Goal: Task Accomplishment & Management: Use online tool/utility

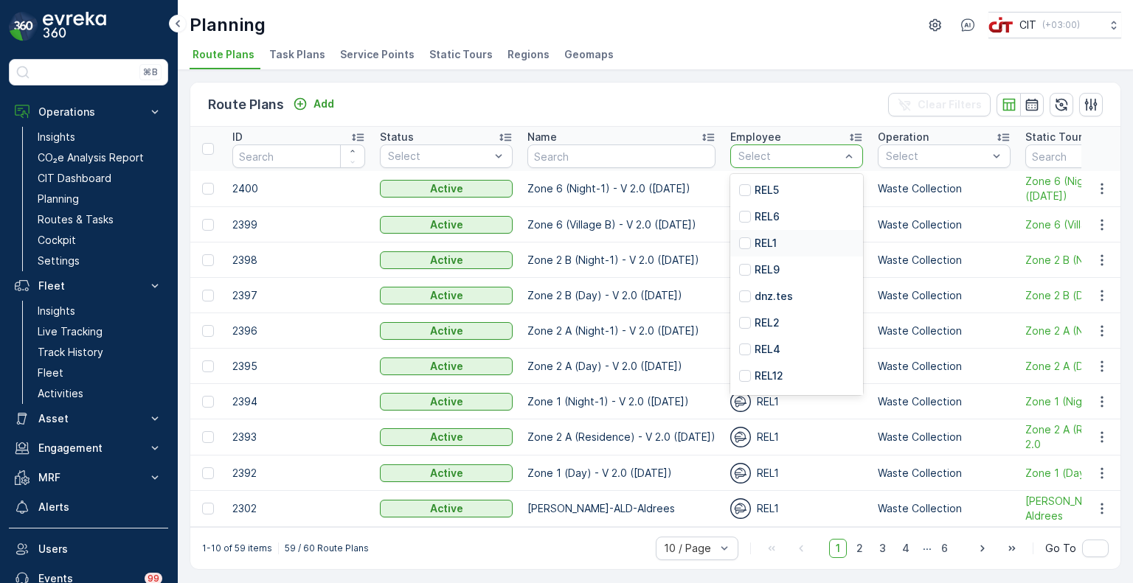
click at [766, 234] on div "REL1" at bounding box center [796, 243] width 133 height 27
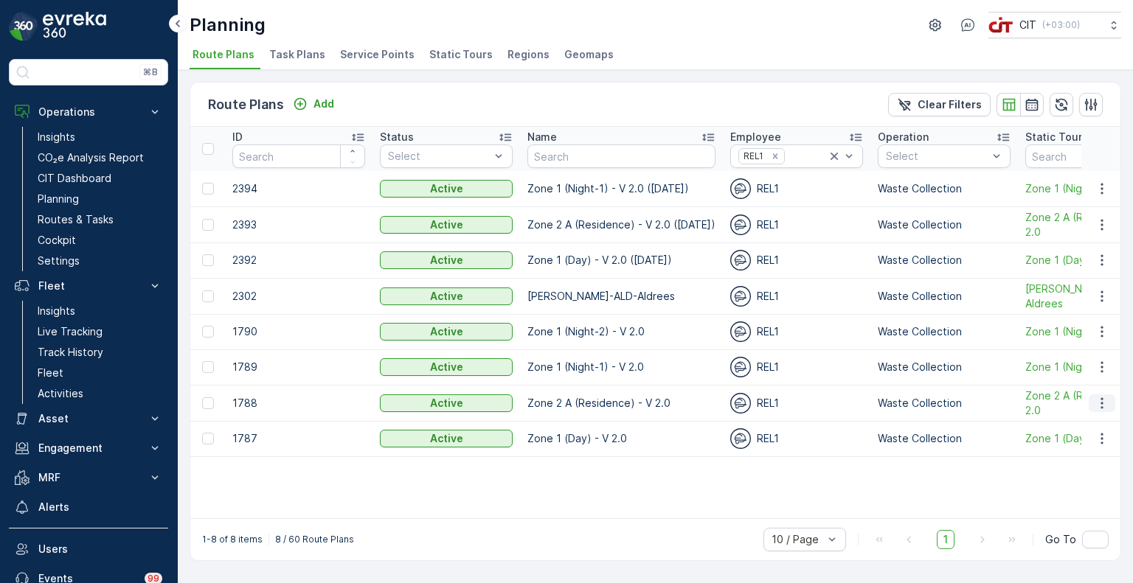
click at [1106, 399] on icon "button" at bounding box center [1102, 403] width 15 height 15
click at [1085, 420] on span "Edit Route Plan" at bounding box center [1088, 423] width 76 height 15
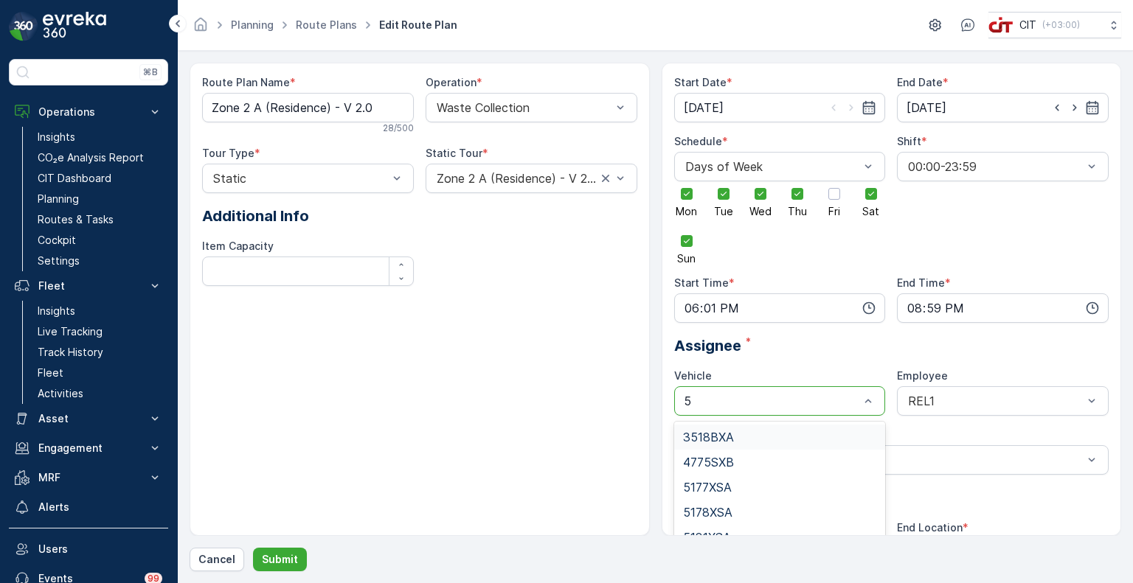
type input "59"
click at [762, 442] on div "5919TSB" at bounding box center [780, 437] width 194 height 13
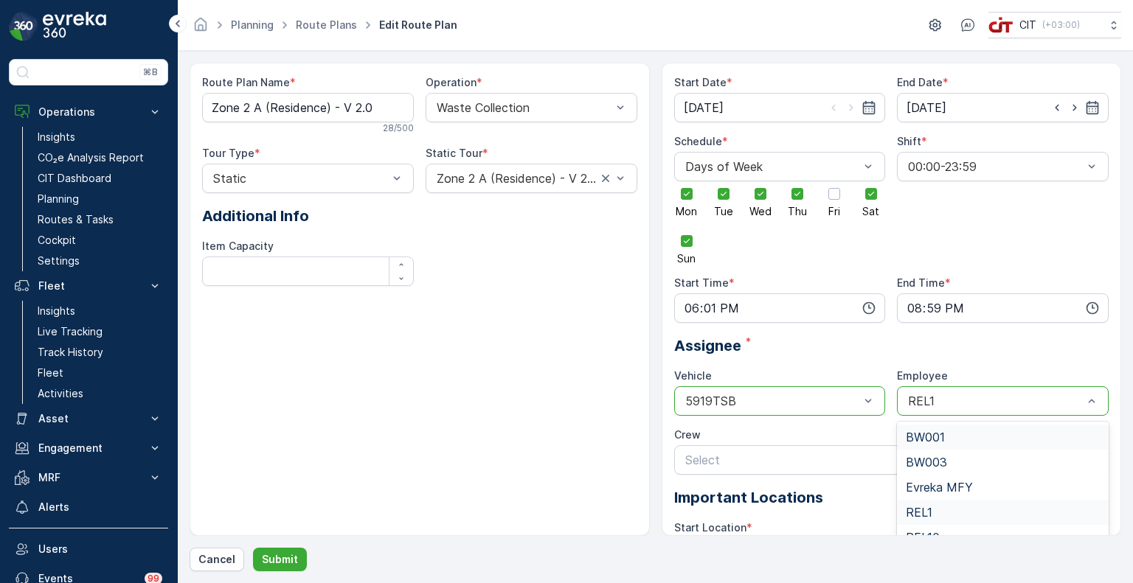
type input "9"
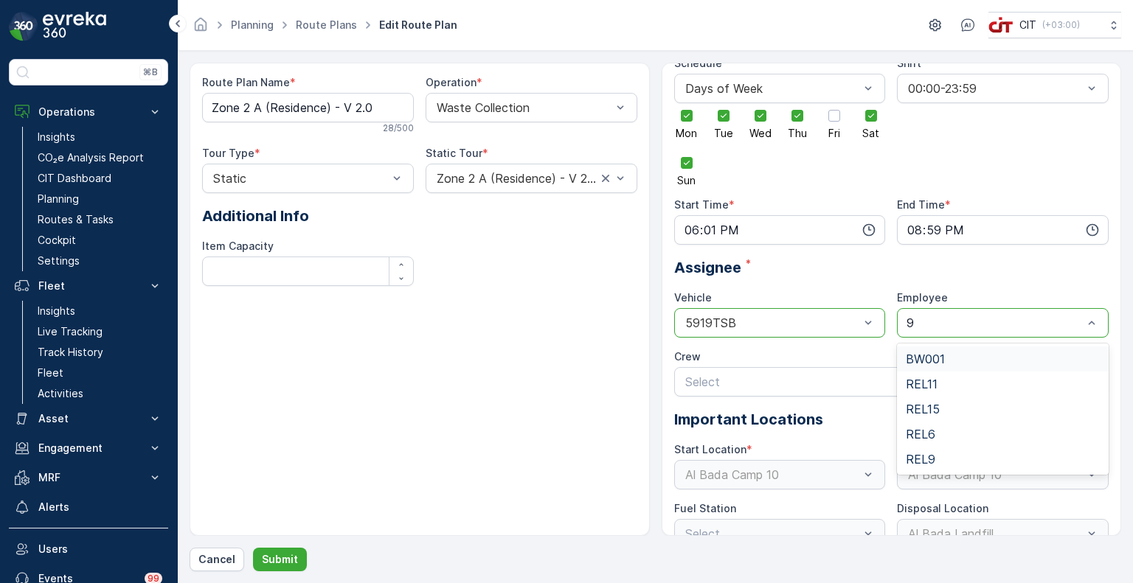
scroll to position [102, 0]
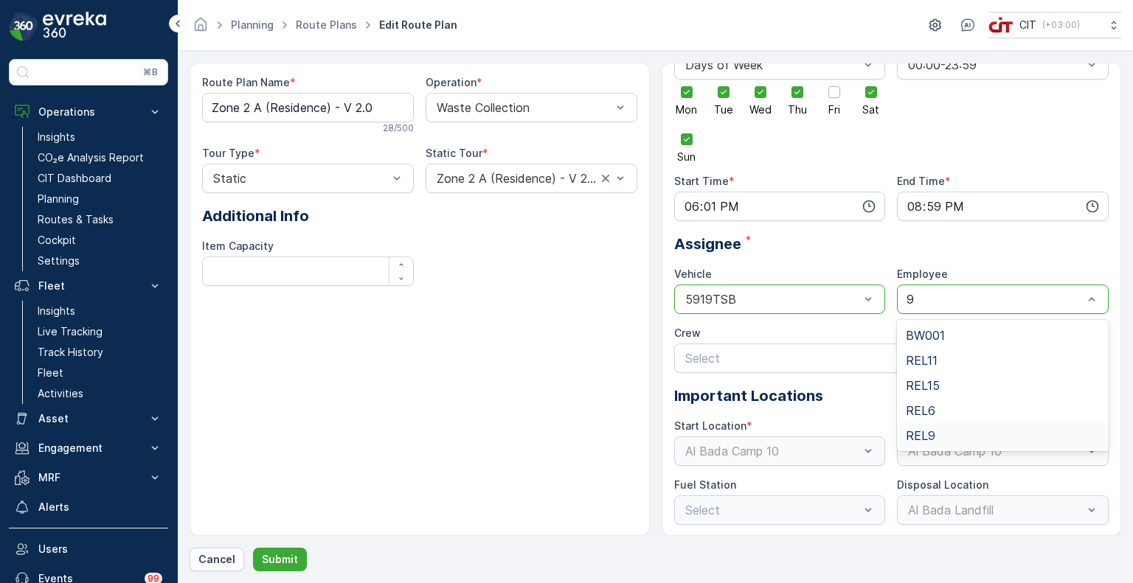
click at [932, 430] on span "REL9" at bounding box center [921, 435] width 30 height 13
click at [289, 555] on p "Submit" at bounding box center [280, 559] width 36 height 15
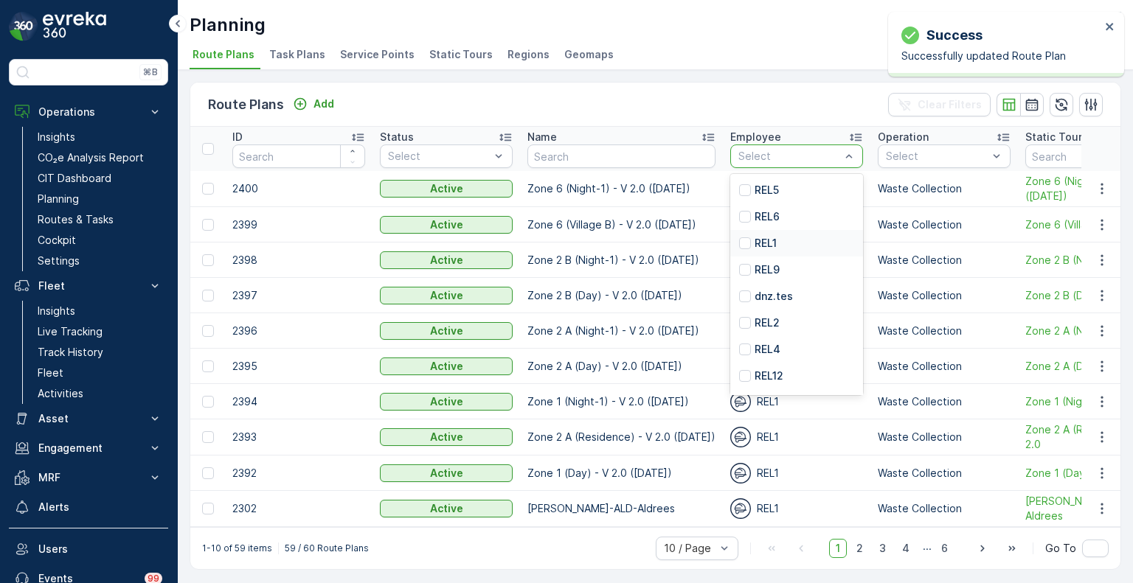
click at [764, 243] on p "REL1" at bounding box center [765, 243] width 22 height 15
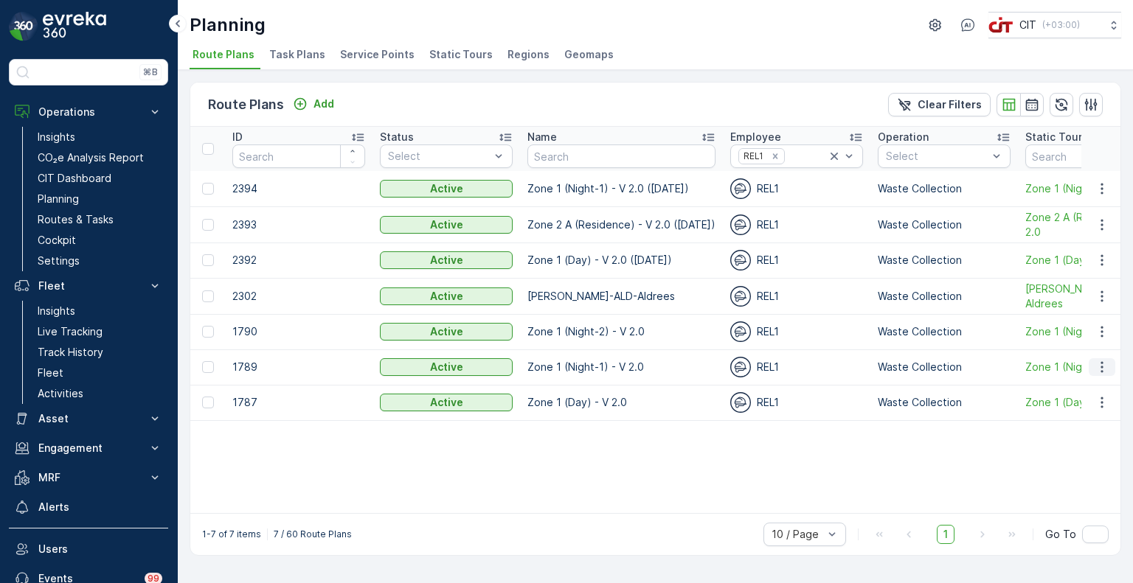
click at [1103, 368] on icon "button" at bounding box center [1102, 367] width 15 height 15
click at [1089, 391] on span "Edit Route Plan" at bounding box center [1088, 387] width 76 height 15
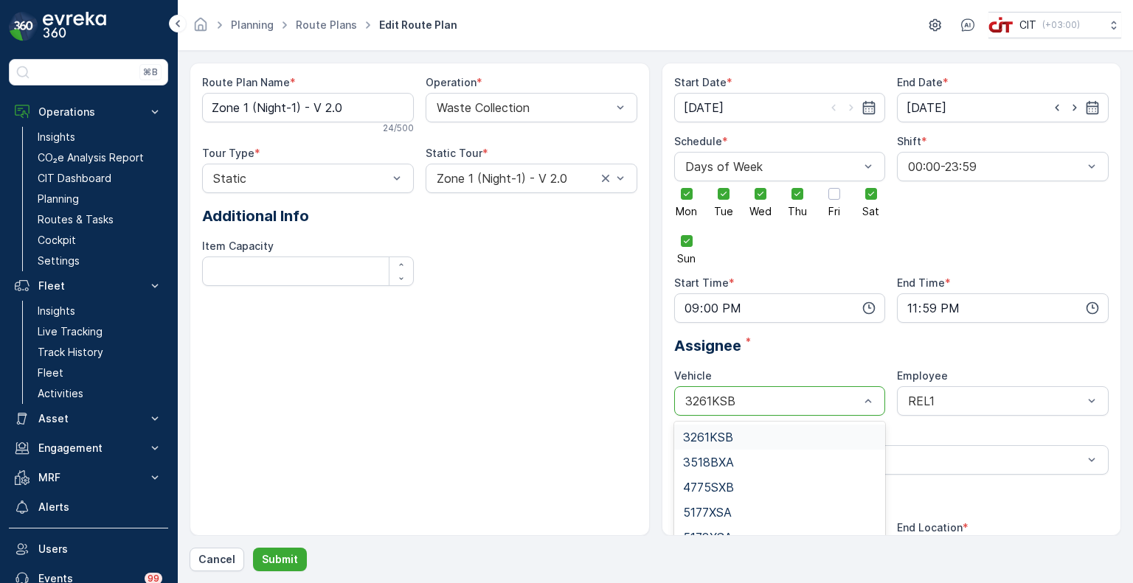
click at [747, 398] on div at bounding box center [773, 401] width 178 height 13
type input "59"
click at [729, 431] on span "5919TSB" at bounding box center [708, 437] width 51 height 13
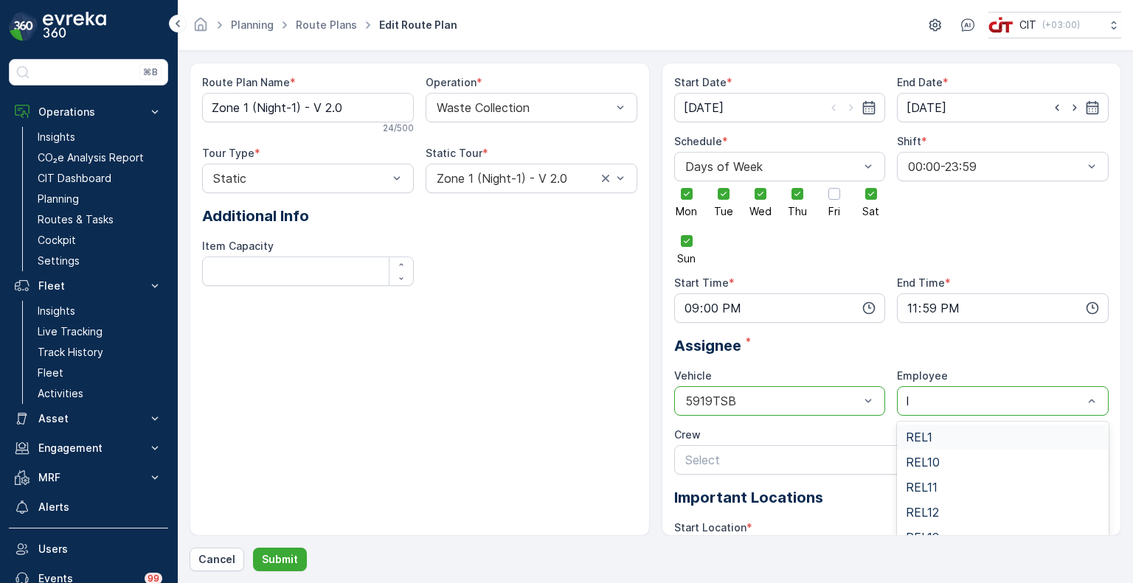
type input "l9"
click at [953, 438] on div "REL9" at bounding box center [1003, 437] width 194 height 13
click at [278, 565] on p "Submit" at bounding box center [280, 559] width 36 height 15
